Goal: Find specific page/section: Find specific page/section

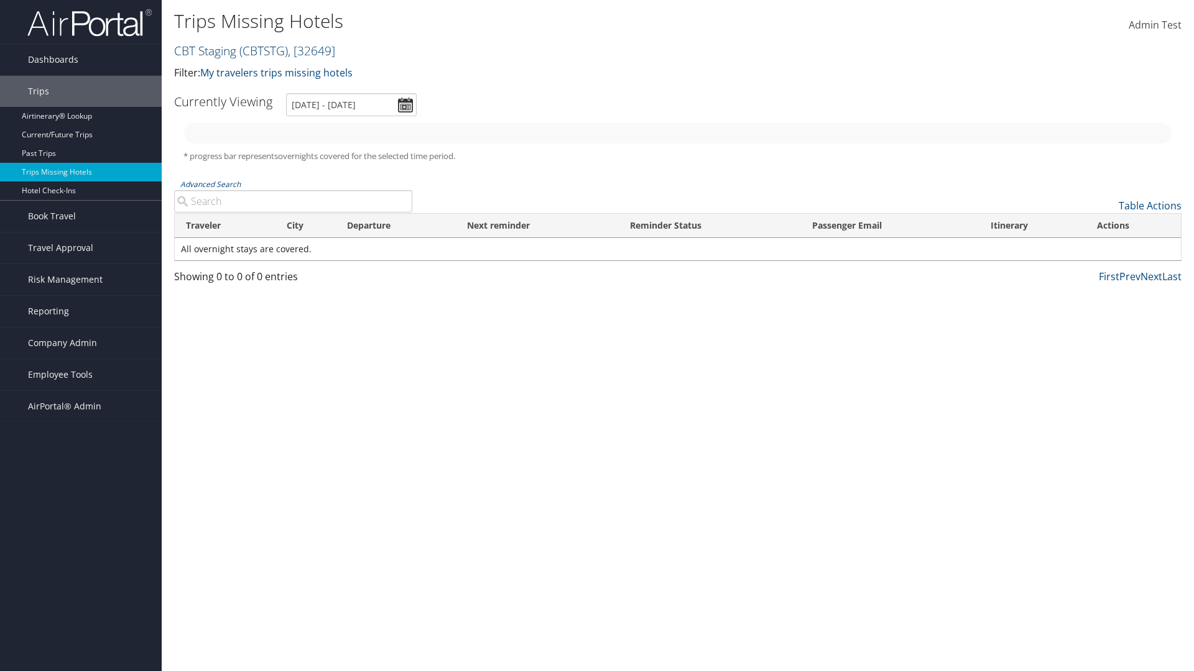
click at [205, 50] on link "CBT Staging ( CBTSTG ) , [ 32649 ]" at bounding box center [254, 50] width 161 height 17
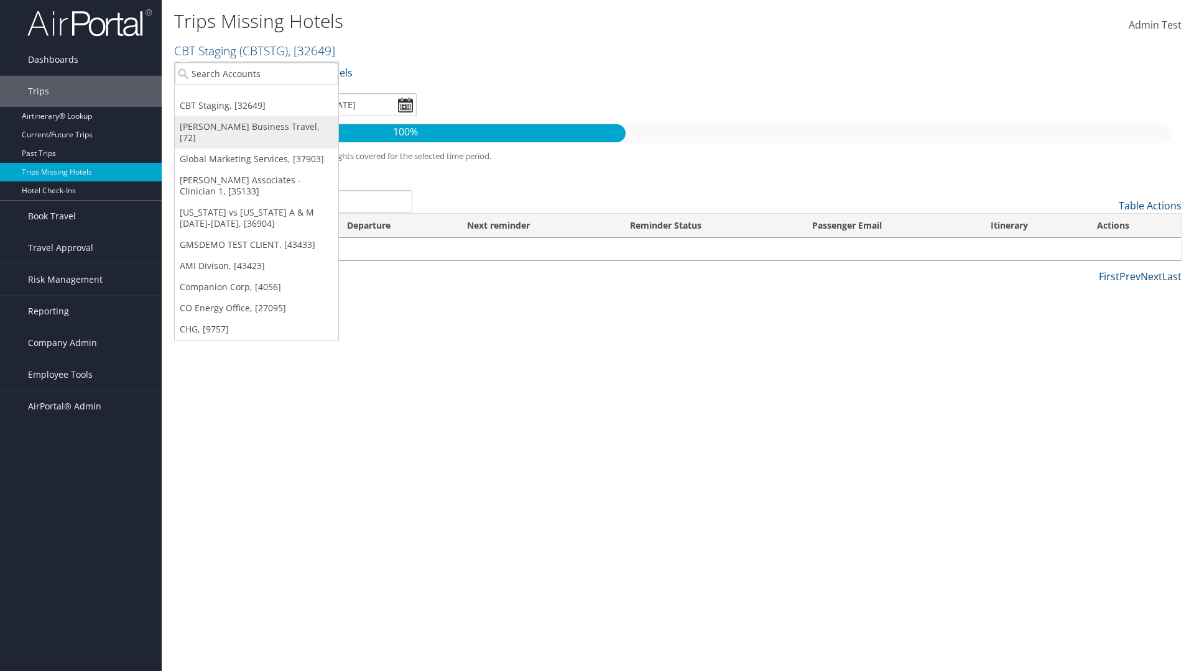
click at [256, 127] on link "[PERSON_NAME] Business Travel, [72]" at bounding box center [257, 132] width 164 height 32
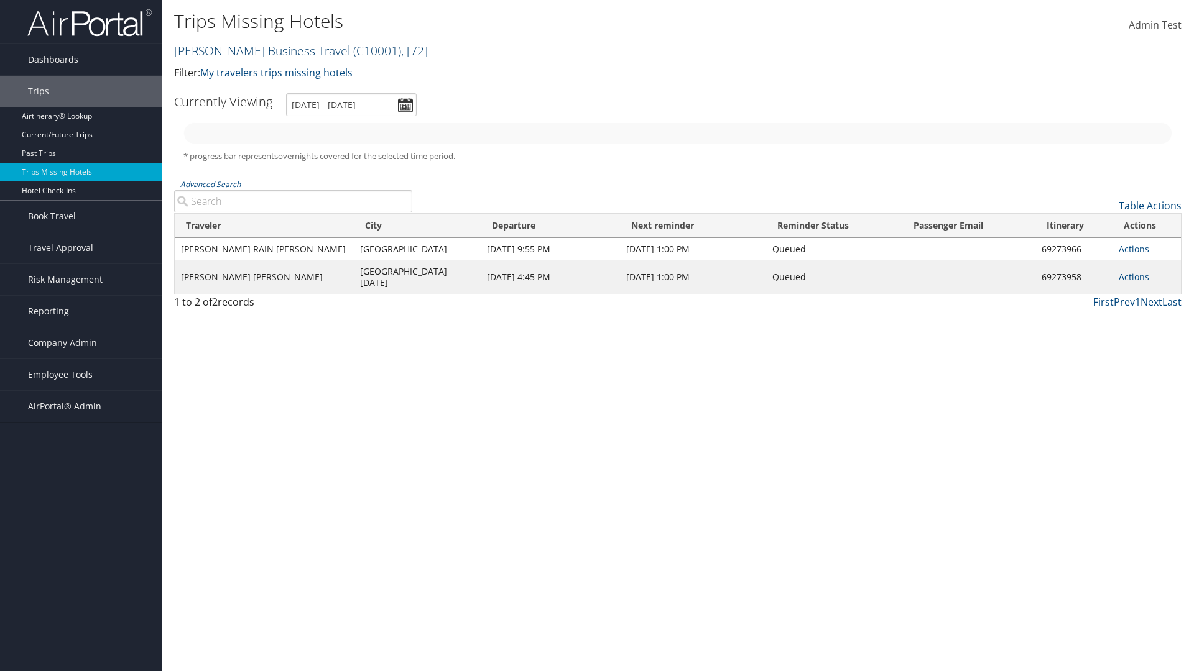
click at [256, 50] on link "Christopherson Business Travel ( C10001 ) , [ 72 ]" at bounding box center [301, 50] width 254 height 17
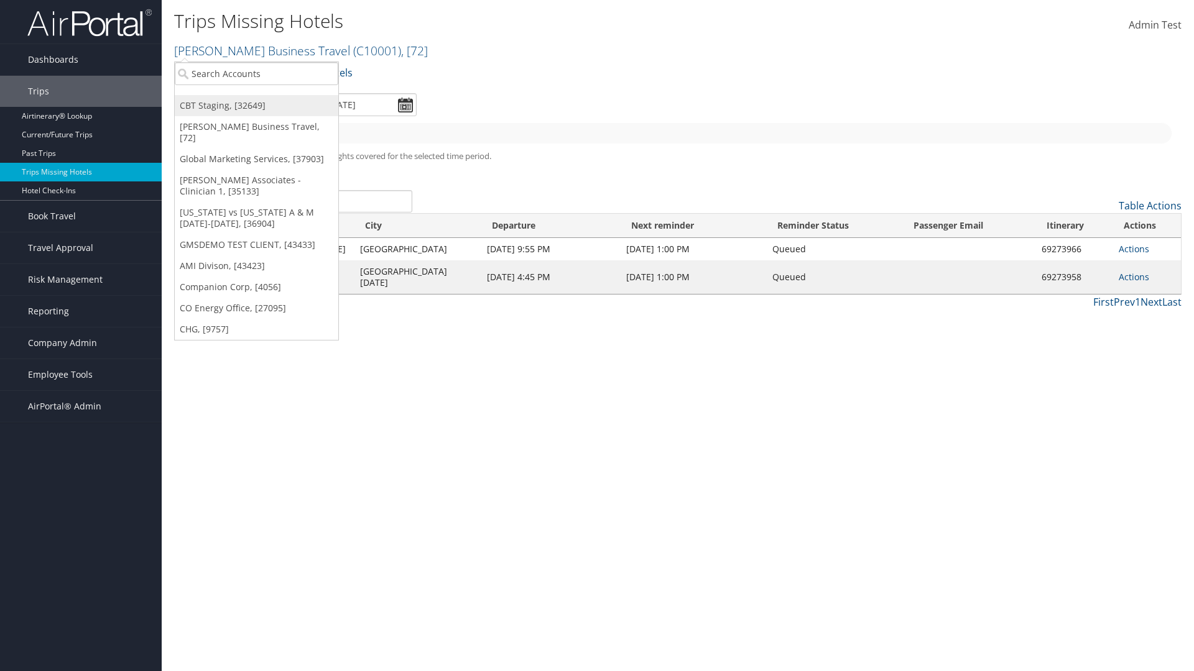
click at [256, 106] on link "CBT Staging, [32649]" at bounding box center [257, 105] width 164 height 21
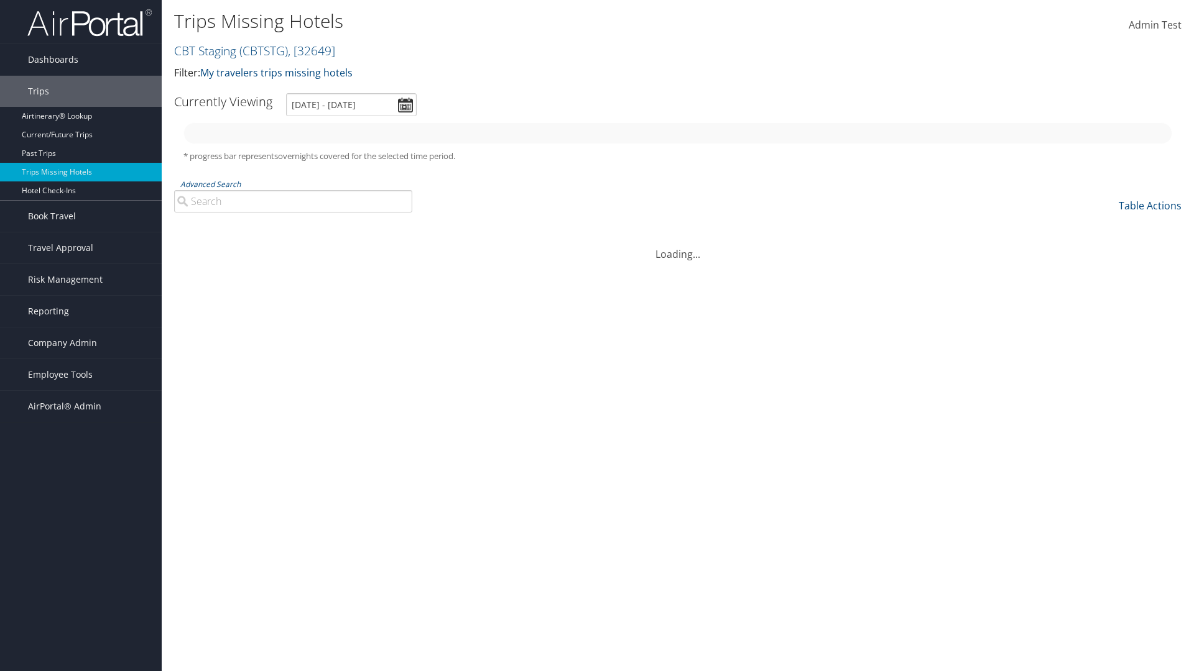
click at [205, 50] on link "CBT Staging ( CBTSTG ) , [ 32649 ]" at bounding box center [254, 50] width 161 height 17
click at [0, 0] on link "Global Marketing Services, [37903]" at bounding box center [0, 0] width 0 height 0
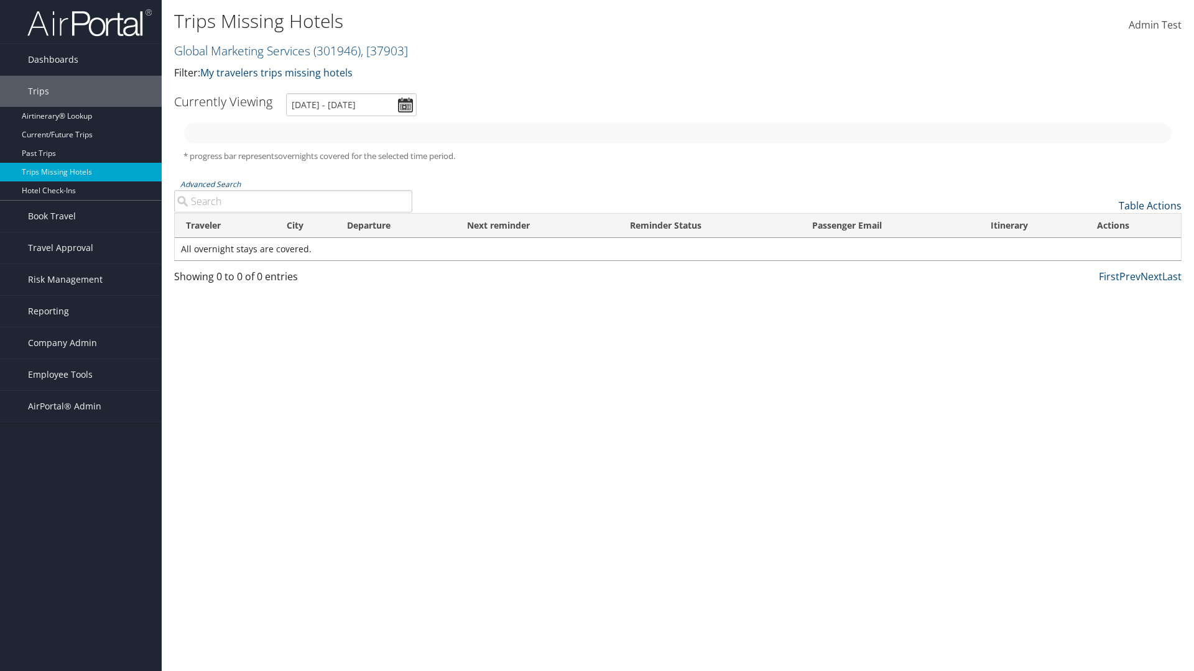
click at [1150, 206] on link "Table Actions" at bounding box center [1149, 206] width 63 height 14
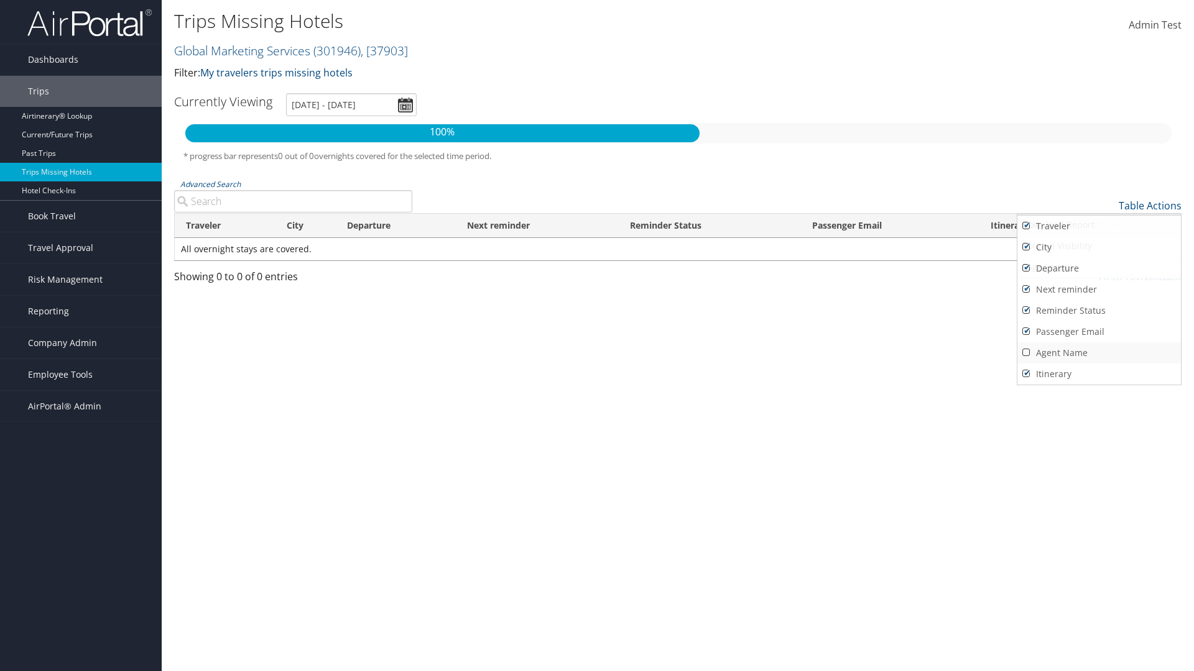
click at [1099, 353] on link "Agent Name" at bounding box center [1099, 353] width 164 height 21
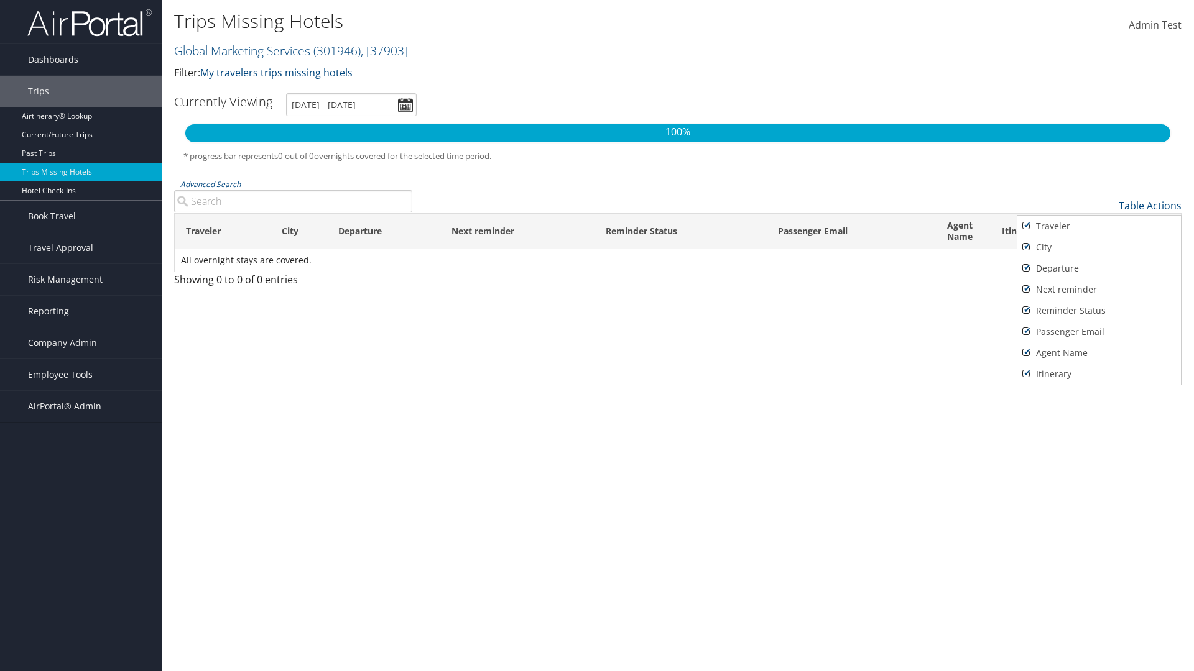
click at [597, 336] on div at bounding box center [597, 335] width 1194 height 671
click at [1150, 206] on link "Table Actions" at bounding box center [1149, 206] width 63 height 14
click at [1099, 267] on link "Page Length" at bounding box center [1099, 267] width 164 height 21
click at [222, 231] on th "Traveler" at bounding box center [223, 231] width 96 height 35
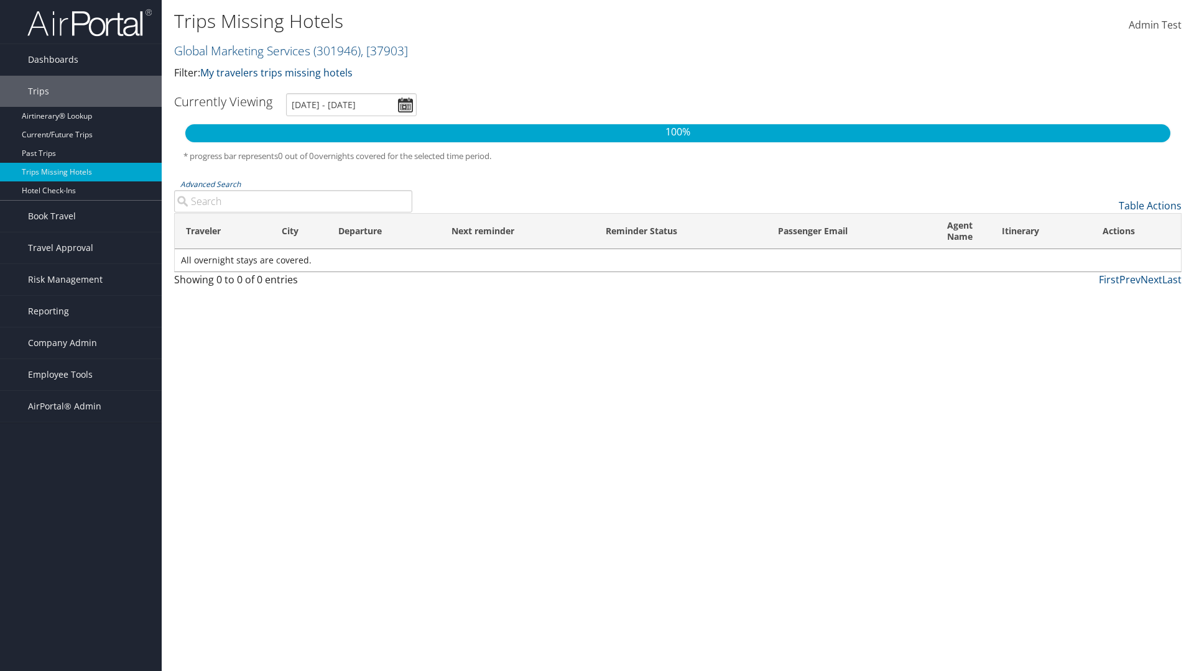
click at [298, 231] on th "City" at bounding box center [298, 231] width 57 height 35
